Goal: Browse casually: Explore the website without a specific task or goal

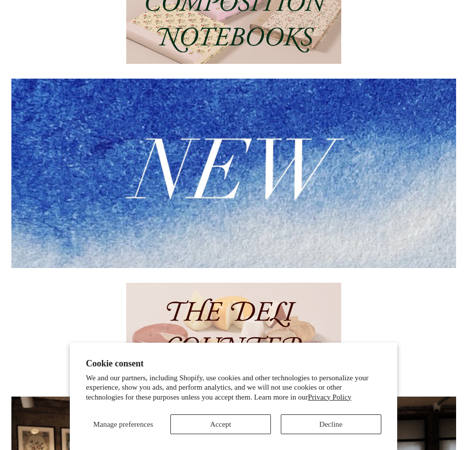
scroll to position [198, 0]
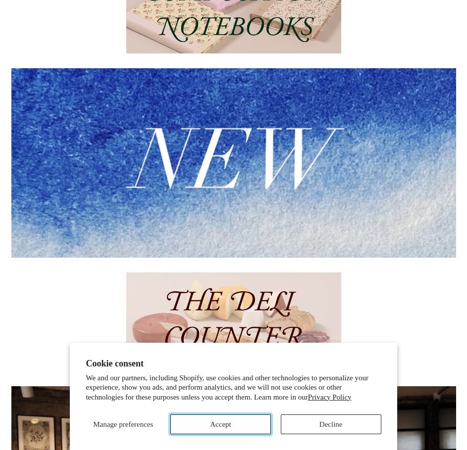
click at [227, 421] on button "Accept" at bounding box center [220, 425] width 100 height 20
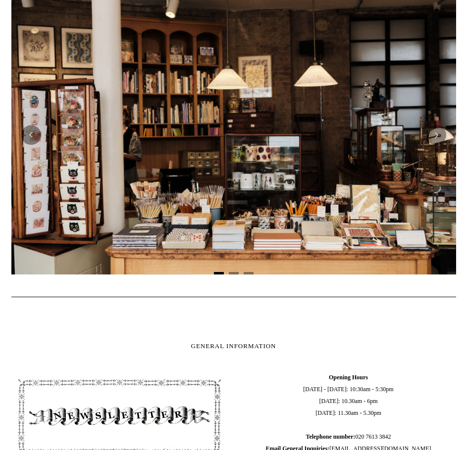
scroll to position [594, 0]
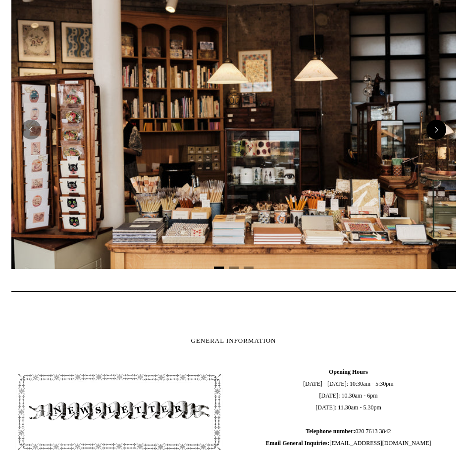
click at [440, 129] on button "Next" at bounding box center [436, 130] width 20 height 20
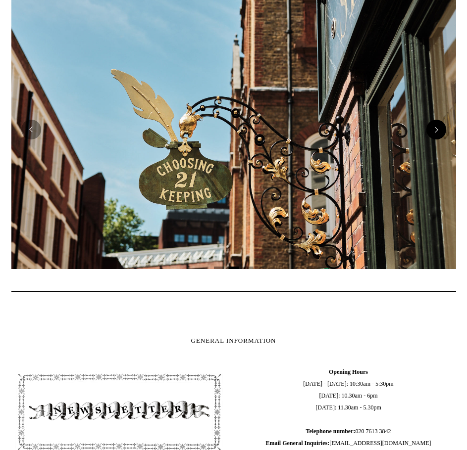
click at [440, 129] on button "Next" at bounding box center [436, 130] width 20 height 20
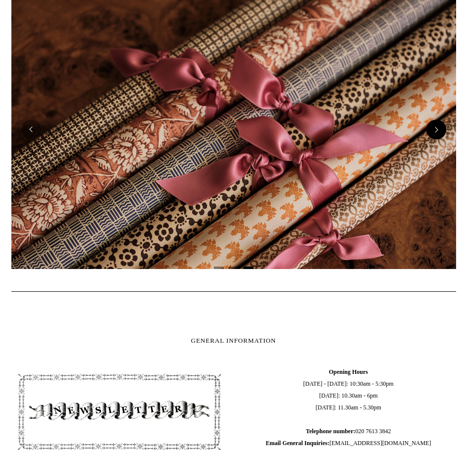
click at [440, 129] on button "Next" at bounding box center [436, 130] width 20 height 20
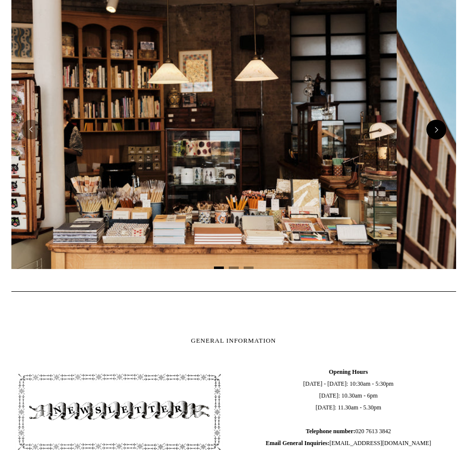
scroll to position [0, 0]
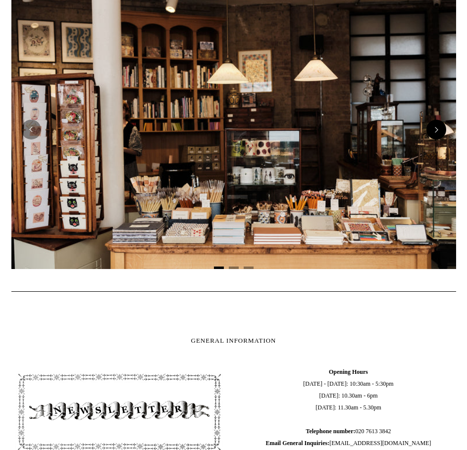
click at [440, 129] on button "Next" at bounding box center [436, 130] width 20 height 20
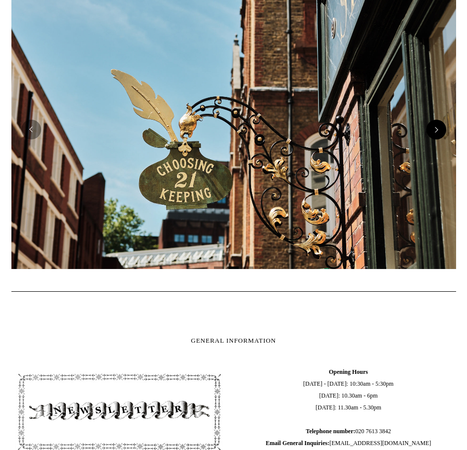
click at [440, 129] on button "Next" at bounding box center [436, 130] width 20 height 20
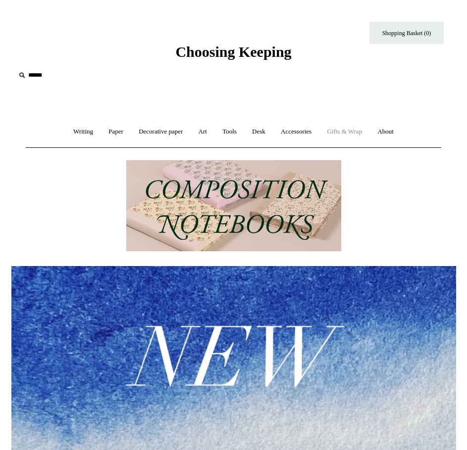
click at [364, 129] on link "Gifts & Wrap +" at bounding box center [344, 132] width 49 height 26
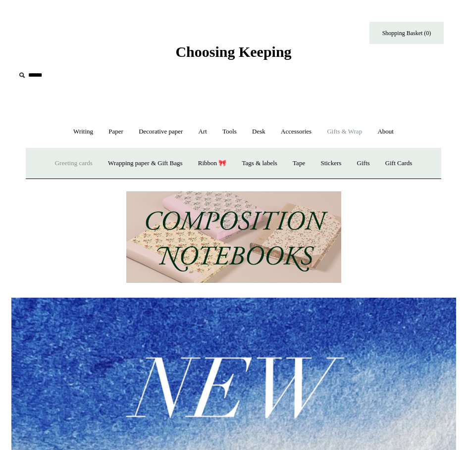
click at [60, 163] on link "Greeting cards +" at bounding box center [73, 163] width 51 height 26
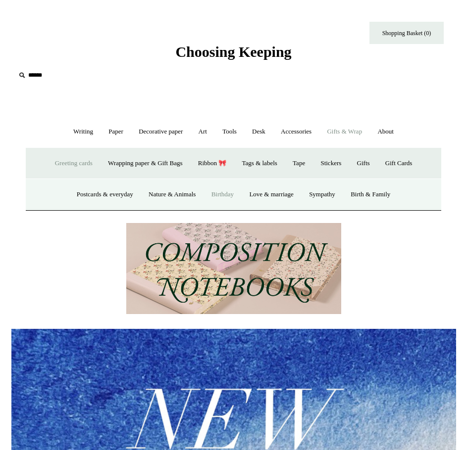
click at [223, 192] on link "Birthday" at bounding box center [222, 195] width 37 height 26
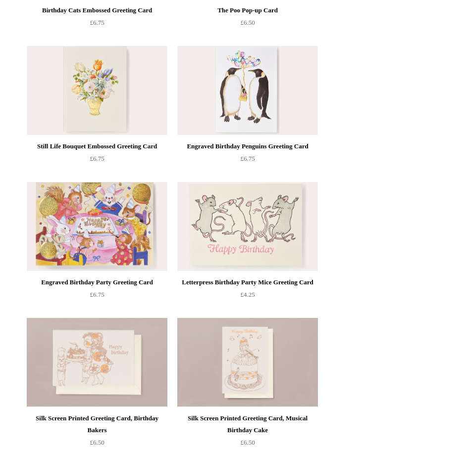
scroll to position [396, 0]
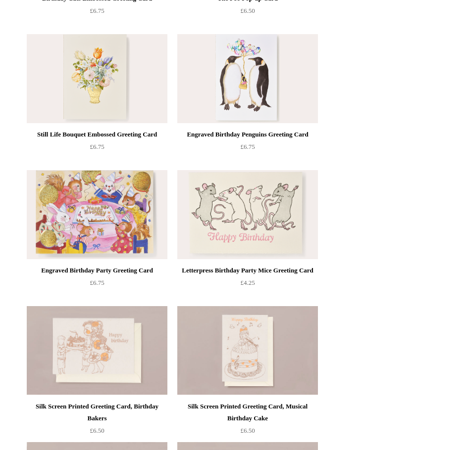
click at [97, 89] on img at bounding box center [97, 78] width 141 height 89
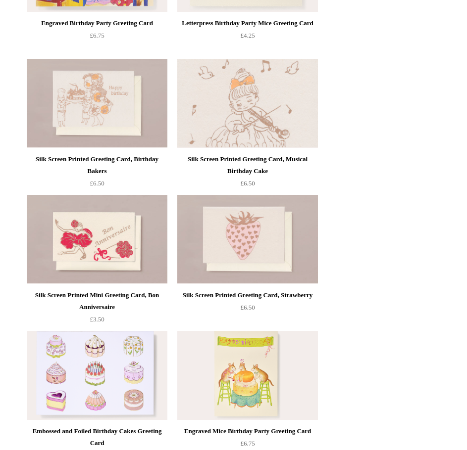
click at [239, 99] on img at bounding box center [247, 103] width 141 height 89
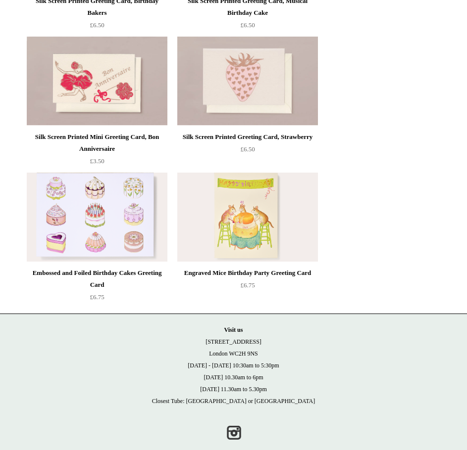
scroll to position [820, 0]
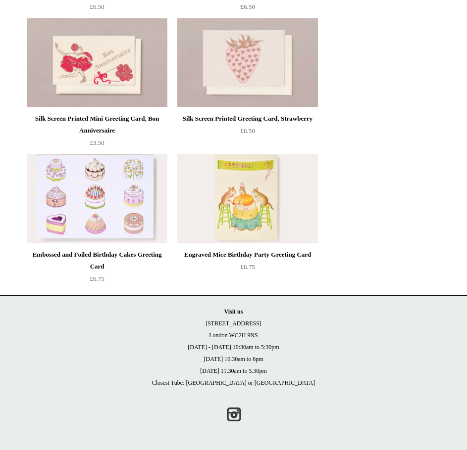
click at [86, 194] on img at bounding box center [97, 198] width 141 height 89
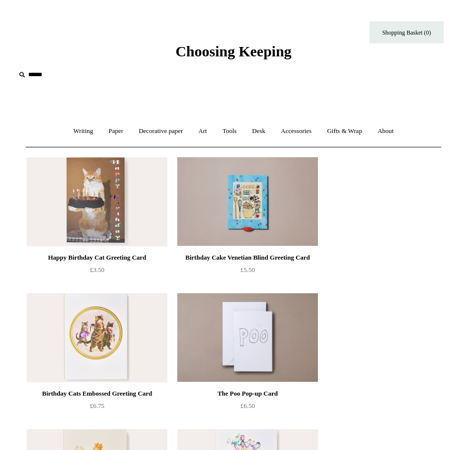
scroll to position [0, 0]
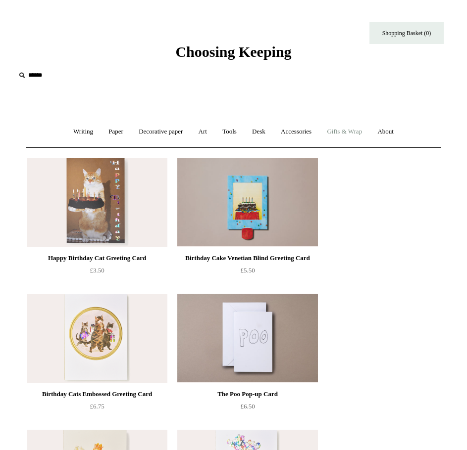
click at [366, 132] on link "Gifts & Wrap +" at bounding box center [344, 132] width 49 height 26
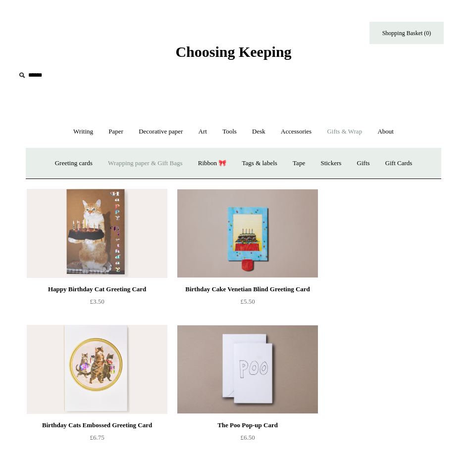
click at [160, 164] on link "Wrapping paper & Gift Bags" at bounding box center [145, 163] width 88 height 26
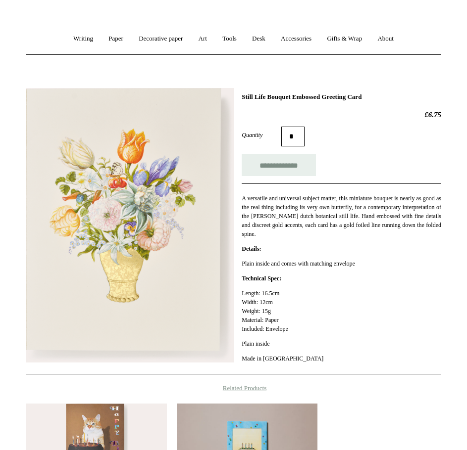
scroll to position [50, 0]
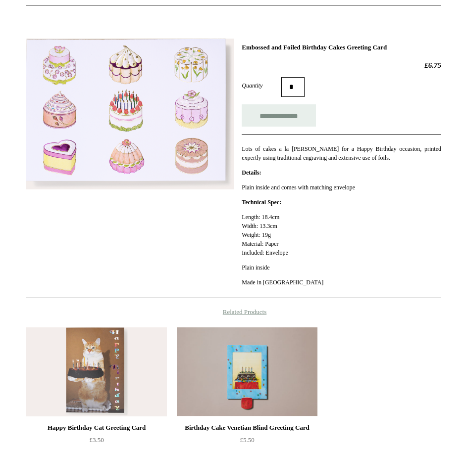
scroll to position [149, 0]
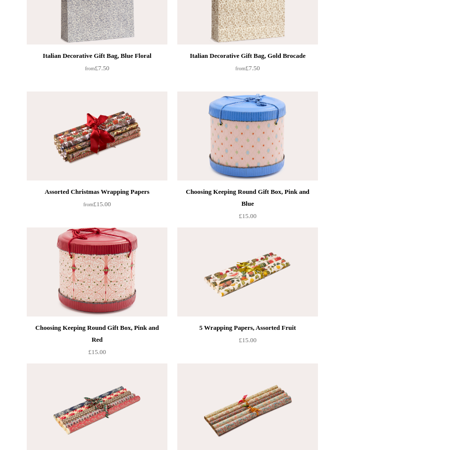
scroll to position [446, 0]
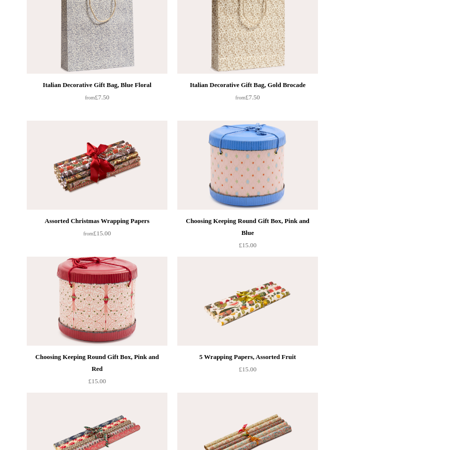
click at [100, 179] on img at bounding box center [97, 165] width 141 height 89
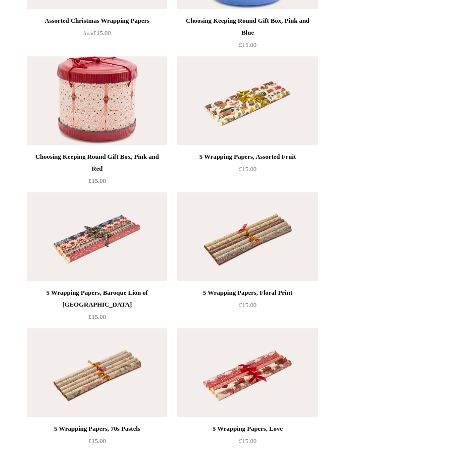
scroll to position [730, 0]
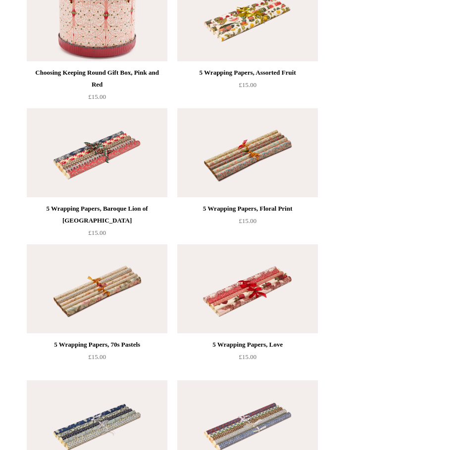
click at [80, 161] on img at bounding box center [97, 152] width 141 height 89
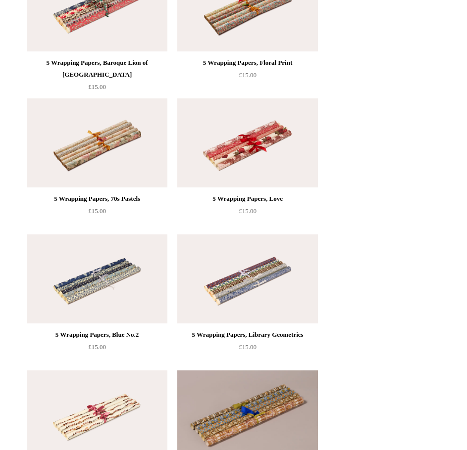
scroll to position [854, 0]
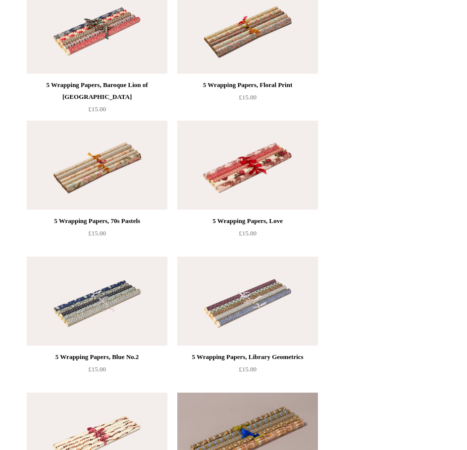
click at [270, 193] on img at bounding box center [247, 165] width 141 height 89
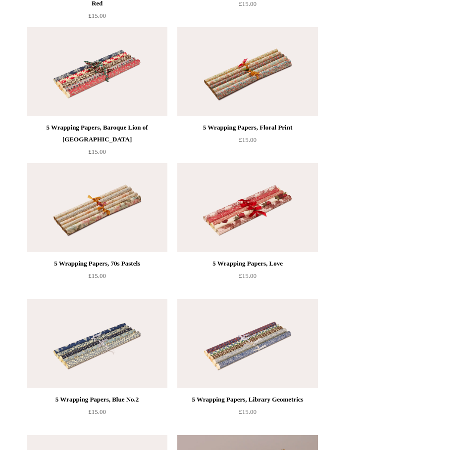
scroll to position [829, 0]
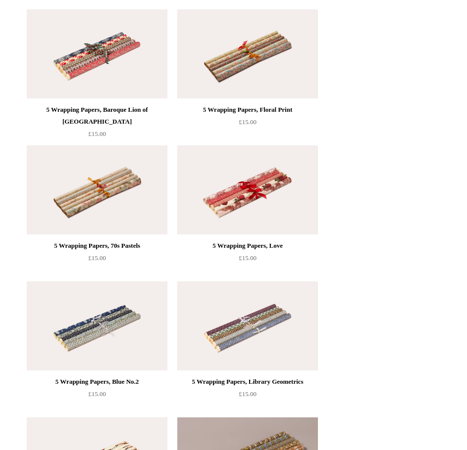
click at [265, 62] on img at bounding box center [247, 53] width 141 height 89
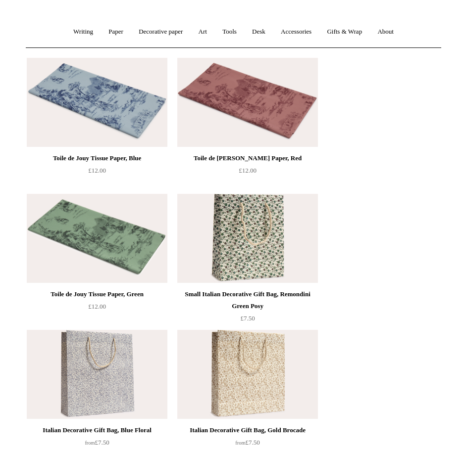
scroll to position [0, 0]
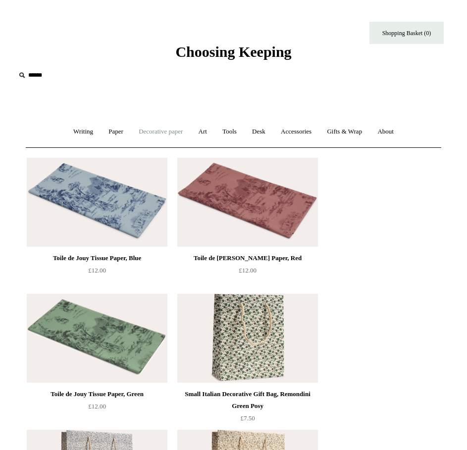
click at [153, 127] on link "Decorative paper +" at bounding box center [161, 132] width 58 height 26
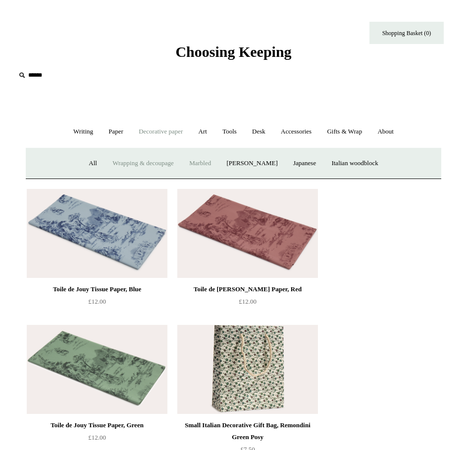
click at [212, 159] on link "Marbled" at bounding box center [200, 163] width 36 height 26
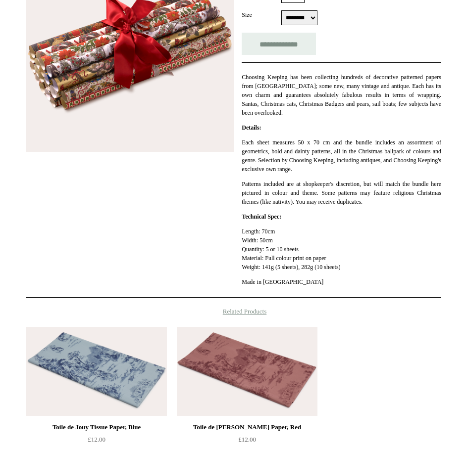
scroll to position [248, 0]
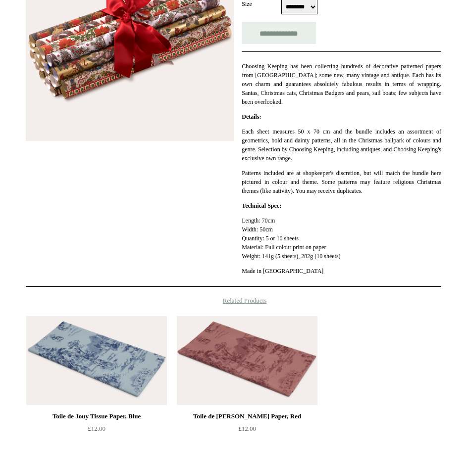
click at [145, 93] on img at bounding box center [130, 37] width 208 height 207
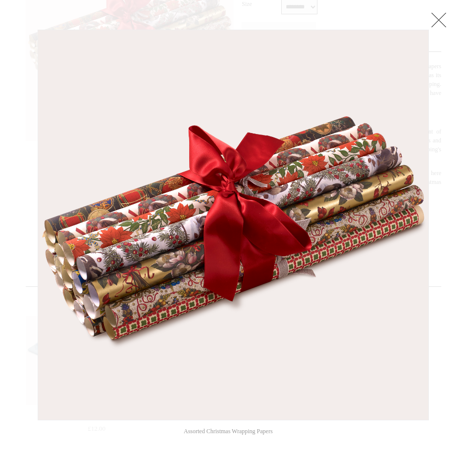
click at [443, 16] on link at bounding box center [439, 20] width 20 height 20
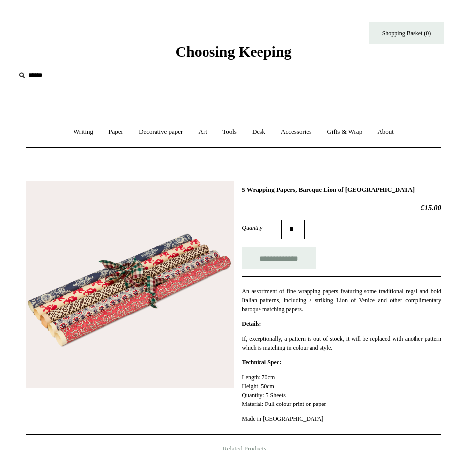
click at [158, 275] on img at bounding box center [130, 284] width 208 height 207
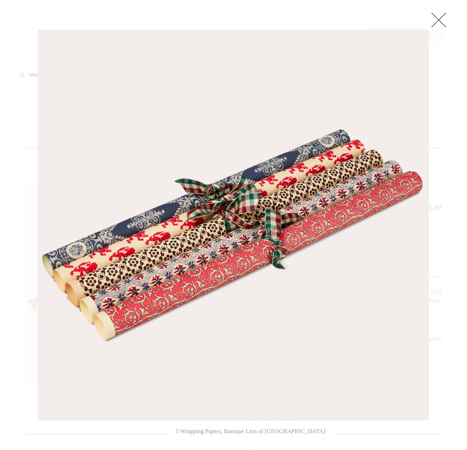
click at [436, 20] on link at bounding box center [439, 20] width 20 height 20
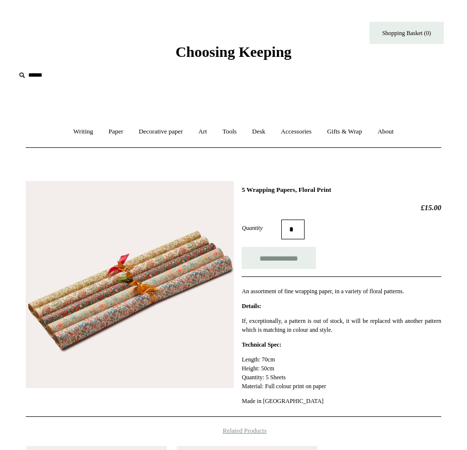
click at [134, 294] on img at bounding box center [130, 284] width 208 height 207
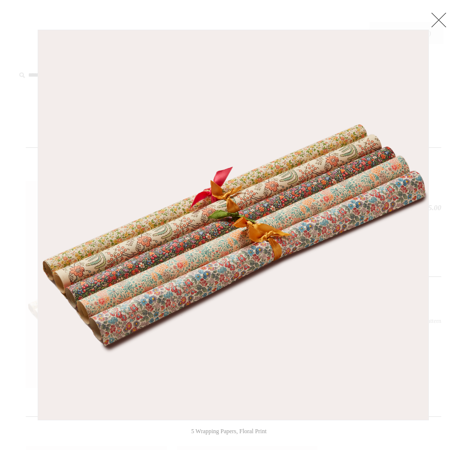
click at [441, 22] on link at bounding box center [439, 20] width 20 height 20
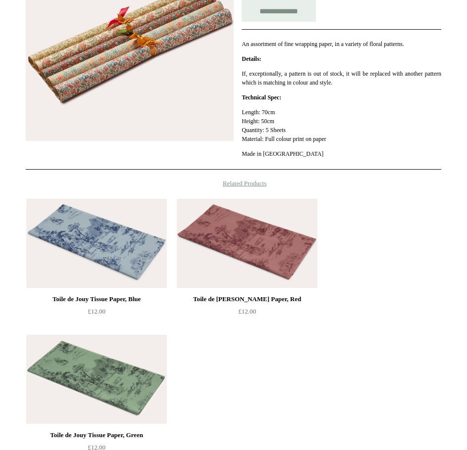
scroll to position [99, 0]
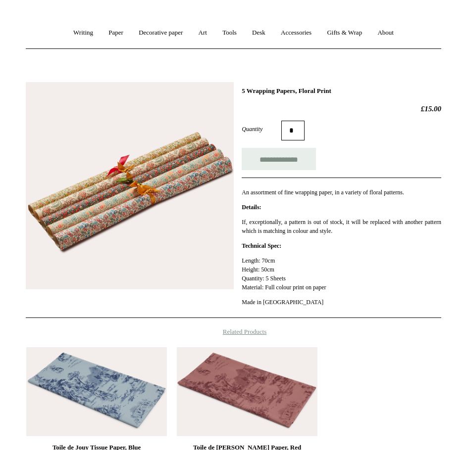
click at [150, 226] on img at bounding box center [130, 185] width 208 height 207
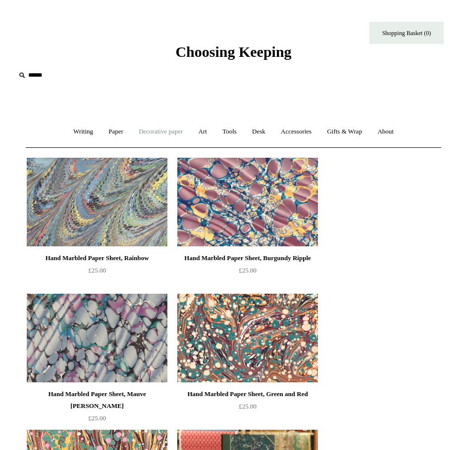
click at [173, 129] on link "Decorative paper +" at bounding box center [161, 132] width 58 height 26
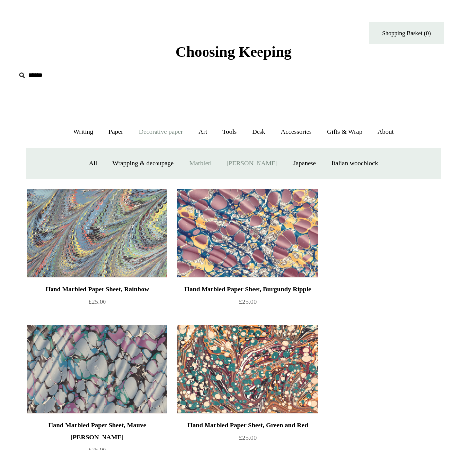
click at [246, 163] on link "[PERSON_NAME]" at bounding box center [251, 163] width 65 height 26
click at [370, 161] on link "Italian woodblock" at bounding box center [354, 163] width 60 height 26
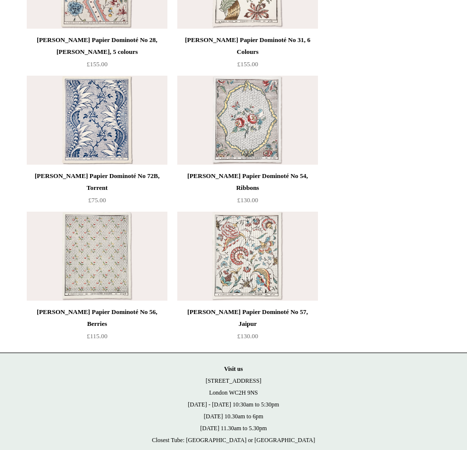
scroll to position [956, 0]
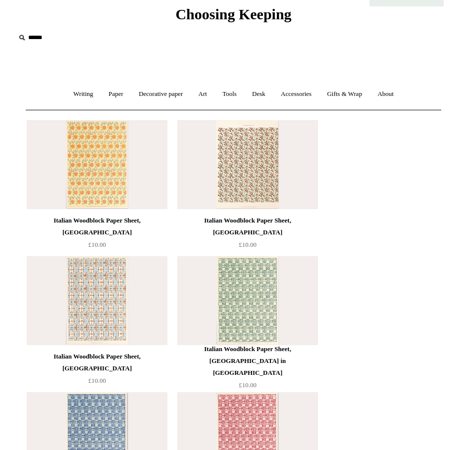
scroll to position [99, 0]
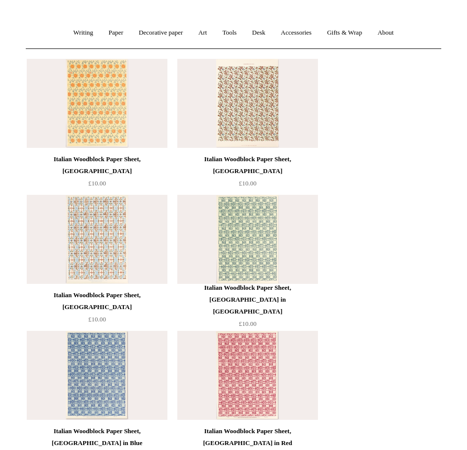
click at [244, 117] on img at bounding box center [247, 103] width 141 height 89
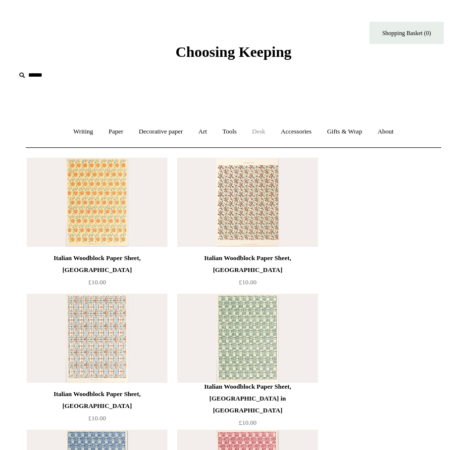
click at [264, 129] on link "Desk +" at bounding box center [258, 132] width 27 height 26
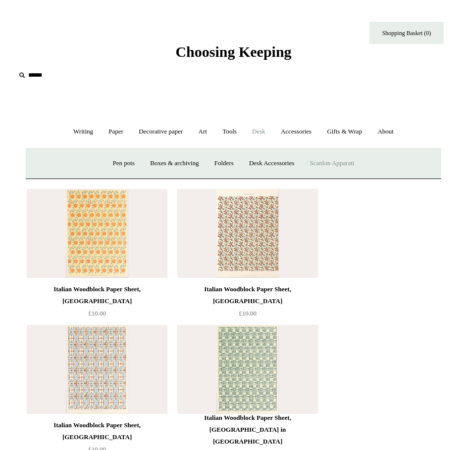
click at [355, 158] on link "Scanlon Apparati" at bounding box center [332, 163] width 58 height 26
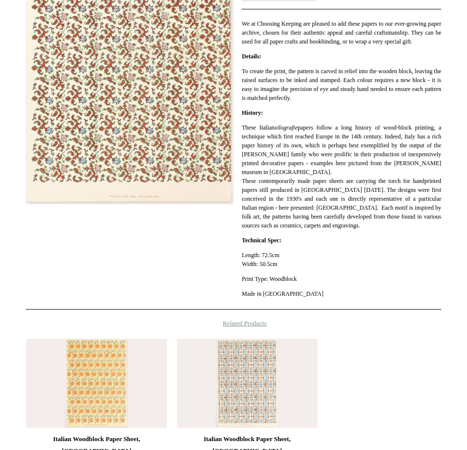
scroll to position [446, 0]
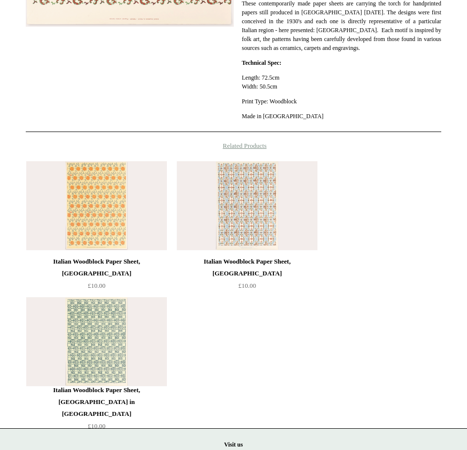
click at [108, 204] on img at bounding box center [96, 205] width 141 height 89
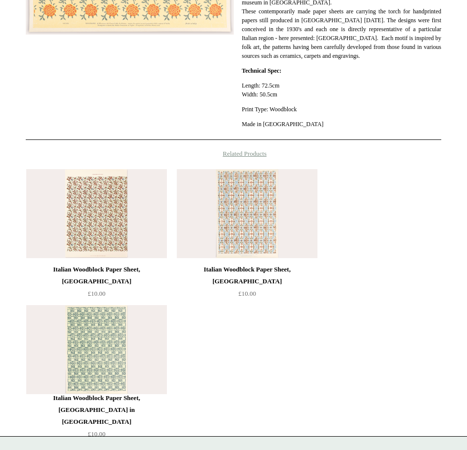
scroll to position [495, 0]
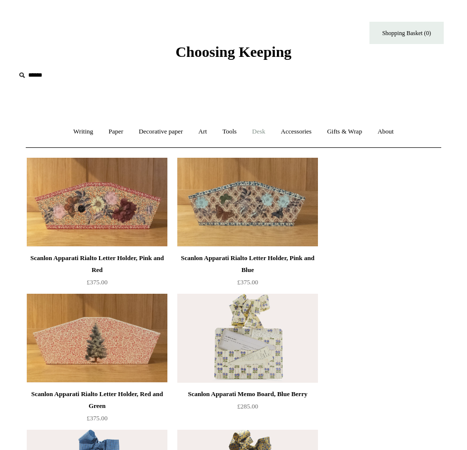
click at [265, 128] on link "Desk +" at bounding box center [258, 132] width 27 height 26
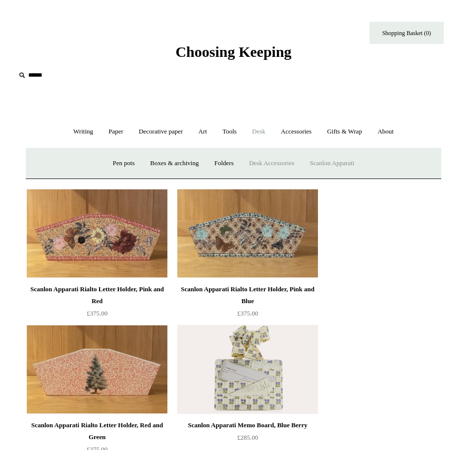
click at [274, 161] on link "Desk Accessories" at bounding box center [271, 163] width 59 height 26
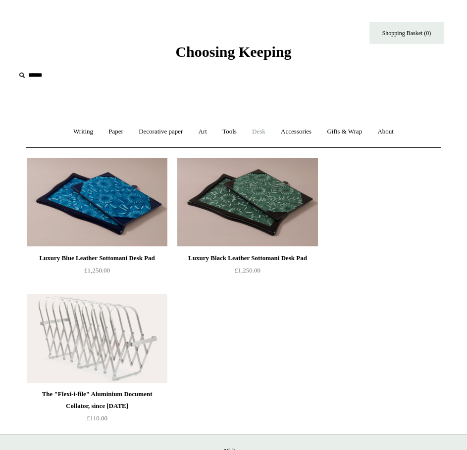
click at [262, 131] on link "Desk +" at bounding box center [258, 132] width 27 height 26
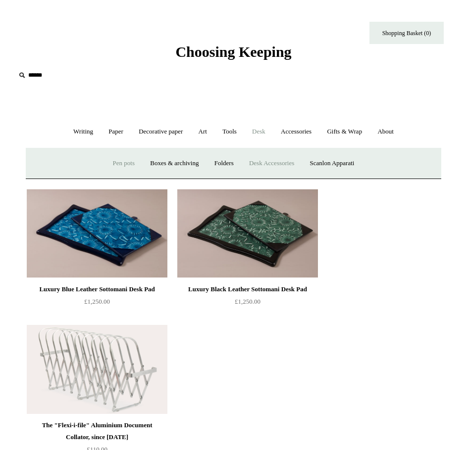
click at [118, 161] on link "Pen pots" at bounding box center [124, 163] width 36 height 26
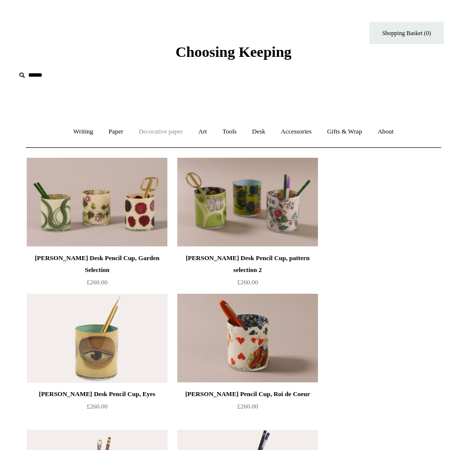
click at [140, 130] on link "Decorative paper +" at bounding box center [161, 132] width 58 height 26
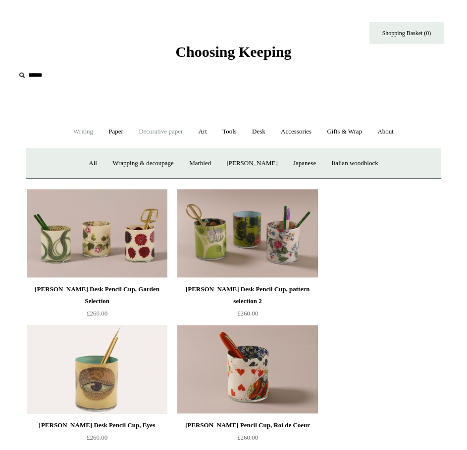
click at [80, 130] on link "Writing +" at bounding box center [83, 132] width 34 height 26
click at [115, 135] on link "Paper +" at bounding box center [115, 132] width 29 height 26
drag, startPoint x: 337, startPoint y: 158, endPoint x: 357, endPoint y: 166, distance: 21.6
click at [158, 134] on link "Decorative paper +" at bounding box center [161, 132] width 58 height 26
click at [204, 131] on link "Art +" at bounding box center [203, 132] width 22 height 26
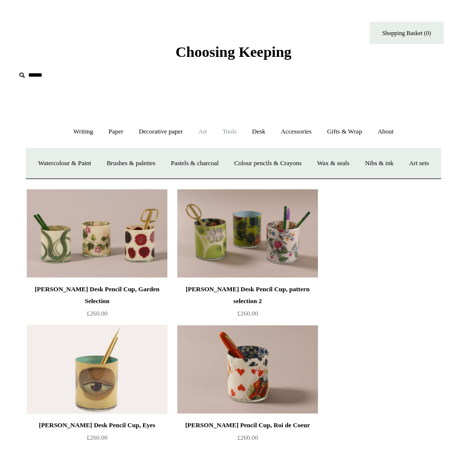
click at [236, 130] on link "Tools +" at bounding box center [229, 132] width 28 height 26
click at [256, 132] on link "Desk +" at bounding box center [258, 132] width 27 height 26
click at [288, 128] on link "Accessories +" at bounding box center [296, 132] width 45 height 26
click at [359, 128] on link "Gifts & Wrap +" at bounding box center [344, 132] width 49 height 26
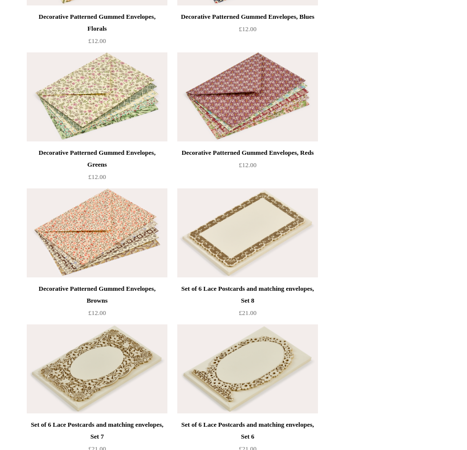
scroll to position [2277, 0]
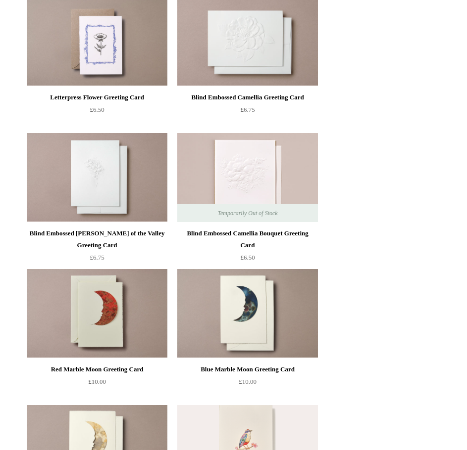
scroll to position [4851, 0]
